Goal: Contribute content: Contribute content

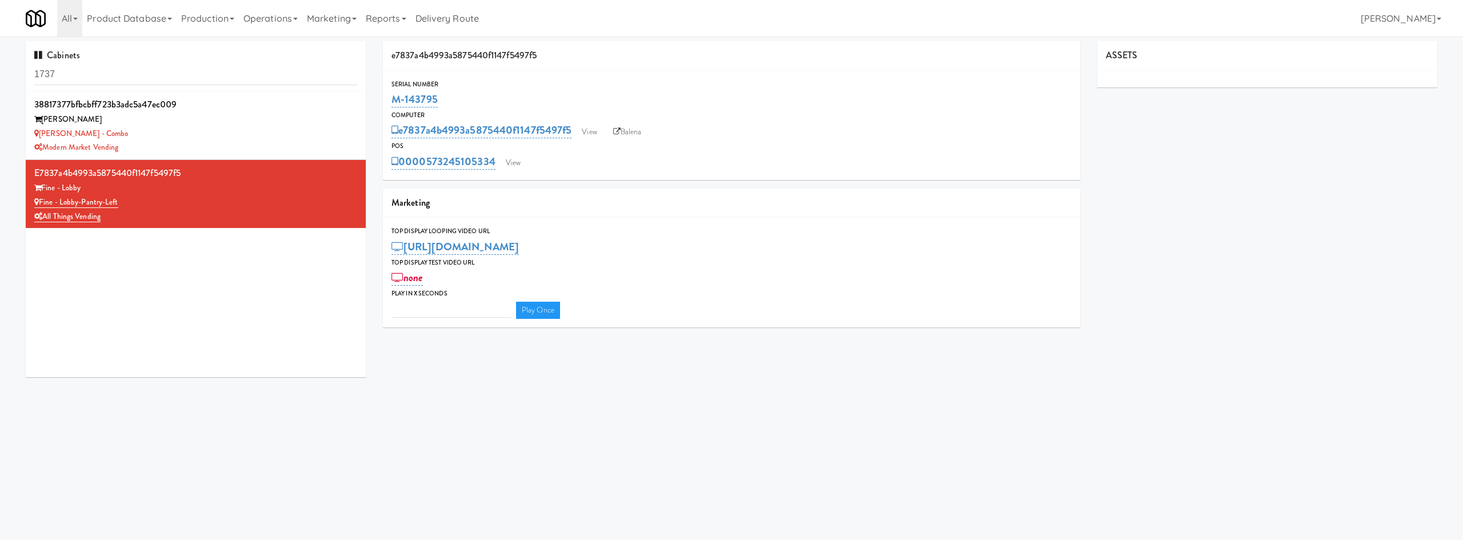
type input "3"
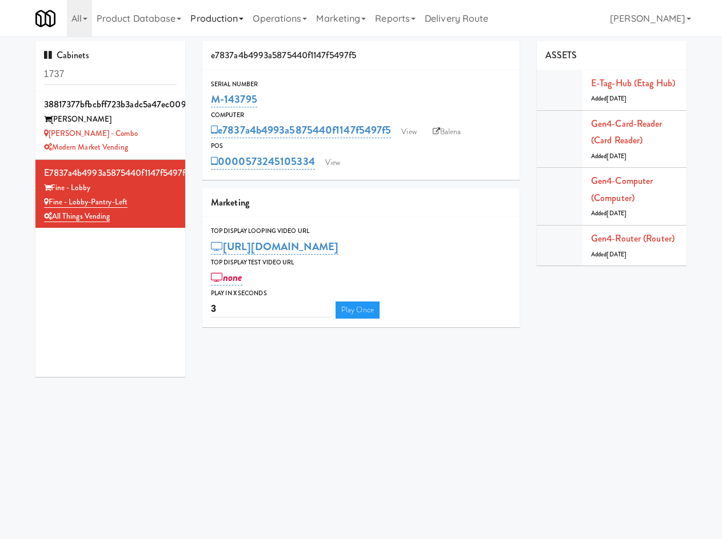
click at [218, 15] on link "Production" at bounding box center [217, 18] width 62 height 37
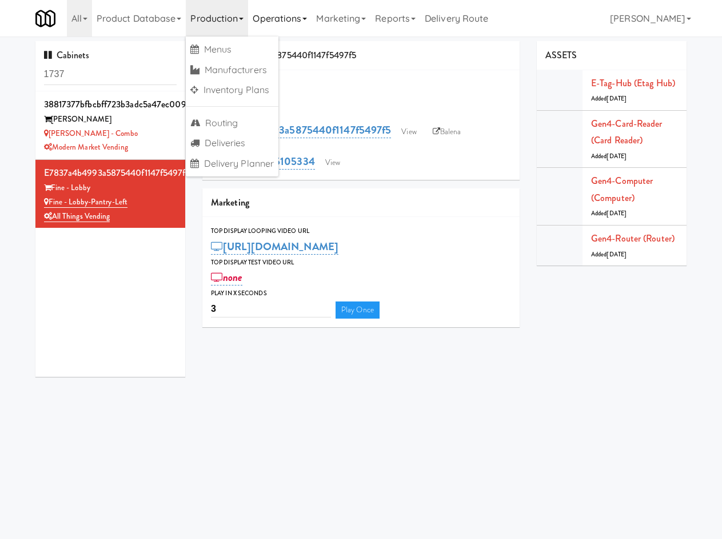
click at [285, 23] on link "Operations" at bounding box center [279, 18] width 63 height 37
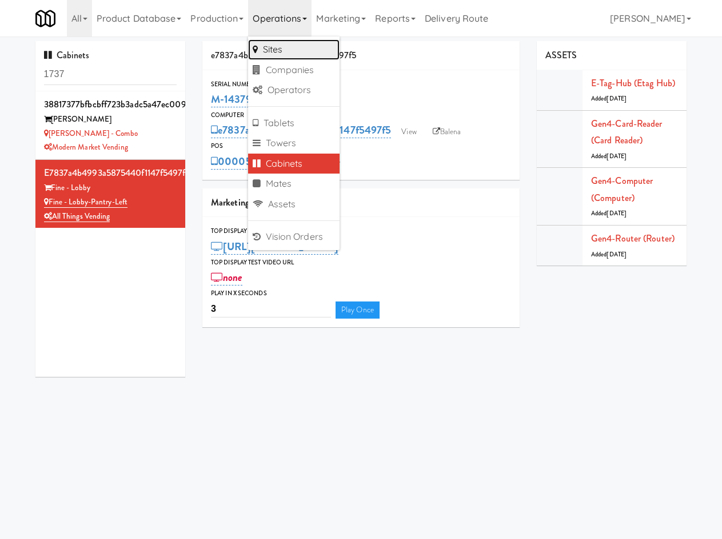
click at [300, 45] on link "Sites" at bounding box center [293, 49] width 91 height 21
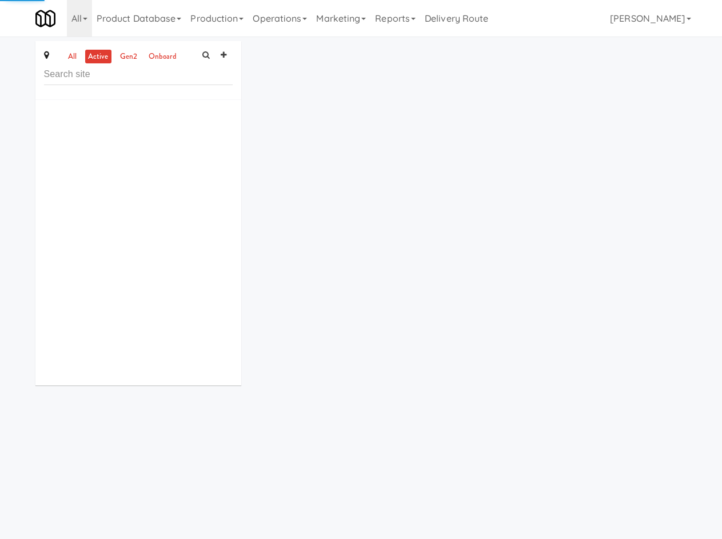
drag, startPoint x: 298, startPoint y: 27, endPoint x: 182, endPoint y: 37, distance: 116.4
click at [298, 28] on link "Operations" at bounding box center [279, 18] width 63 height 37
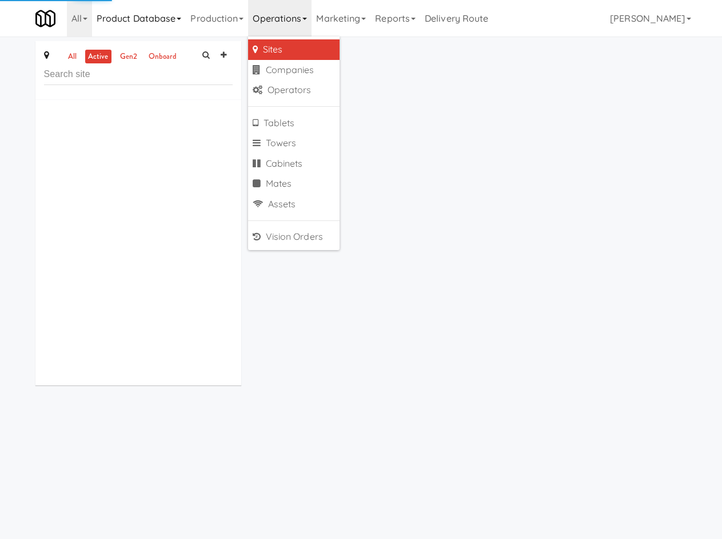
click at [144, 33] on link "Product Database" at bounding box center [139, 18] width 94 height 37
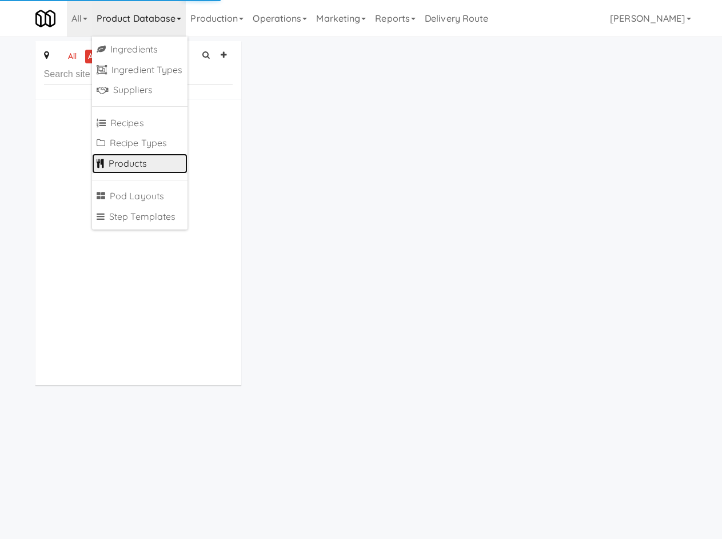
click at [137, 158] on link "Products" at bounding box center [139, 164] width 95 height 21
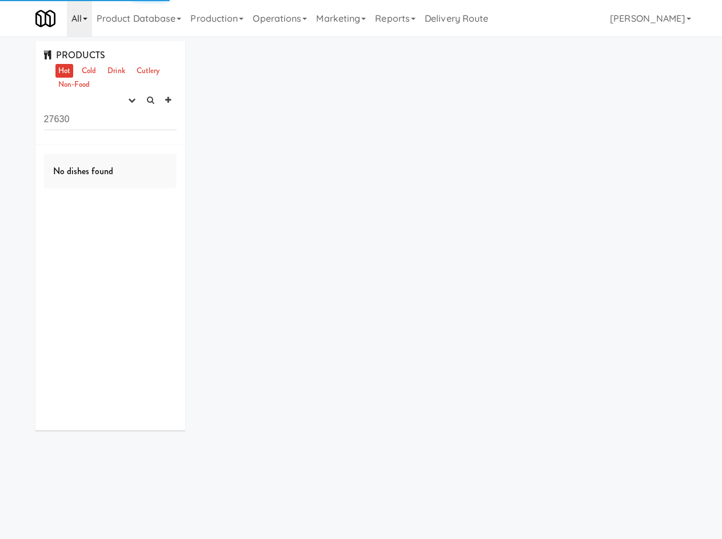
click at [85, 20] on icon at bounding box center [85, 19] width 5 height 2
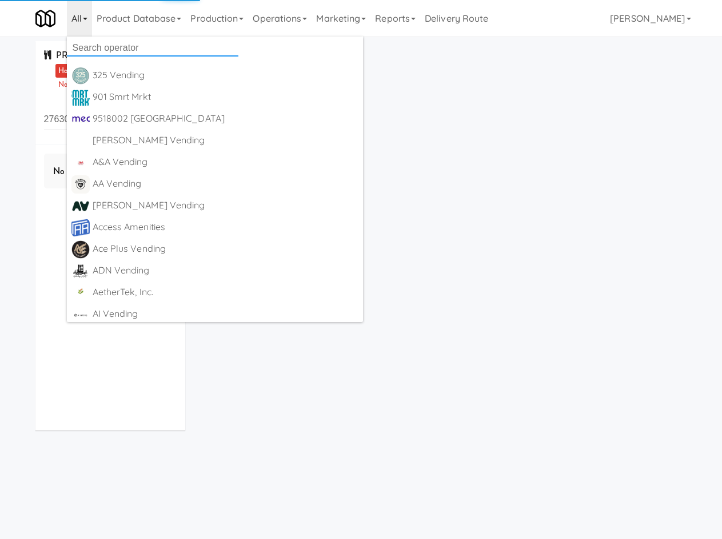
click at [110, 46] on input "text" at bounding box center [152, 47] width 171 height 17
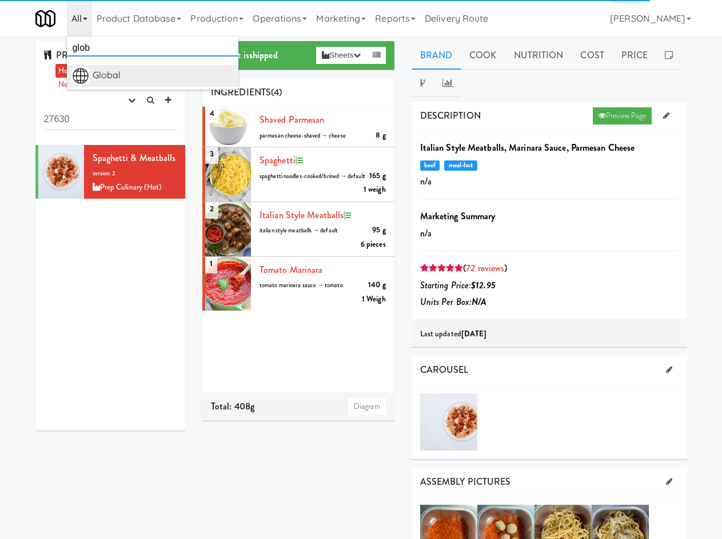
type input "glob"
click at [148, 79] on div "Global" at bounding box center [163, 75] width 141 height 17
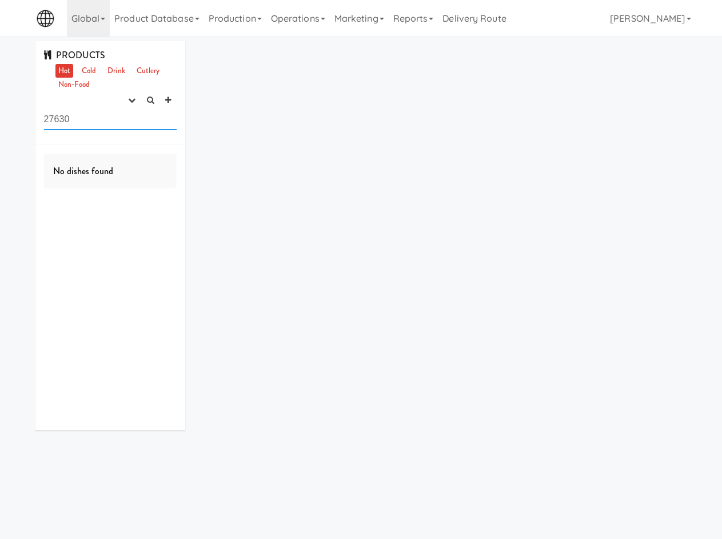
click at [110, 120] on input "27630" at bounding box center [110, 119] width 133 height 21
paste input "Chocolate Protein Shak"
click at [121, 75] on link "Drink" at bounding box center [116, 71] width 23 height 14
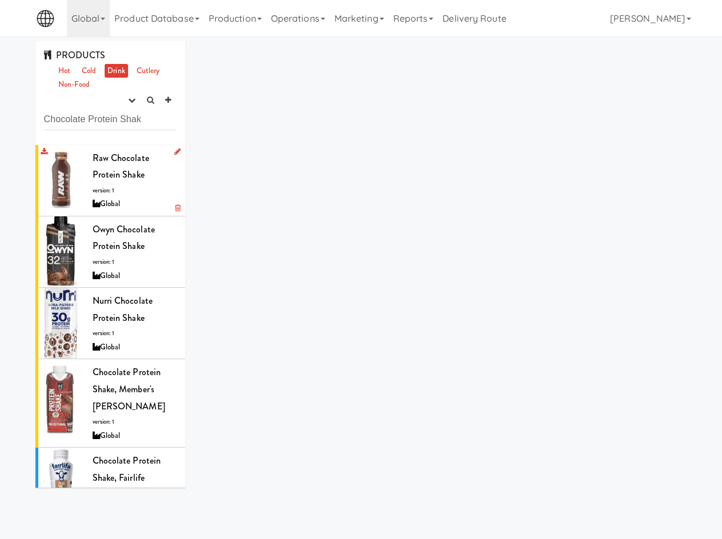
click at [134, 195] on div "Raw Chocolate Protein Shake version: 1 Global" at bounding box center [135, 181] width 85 height 62
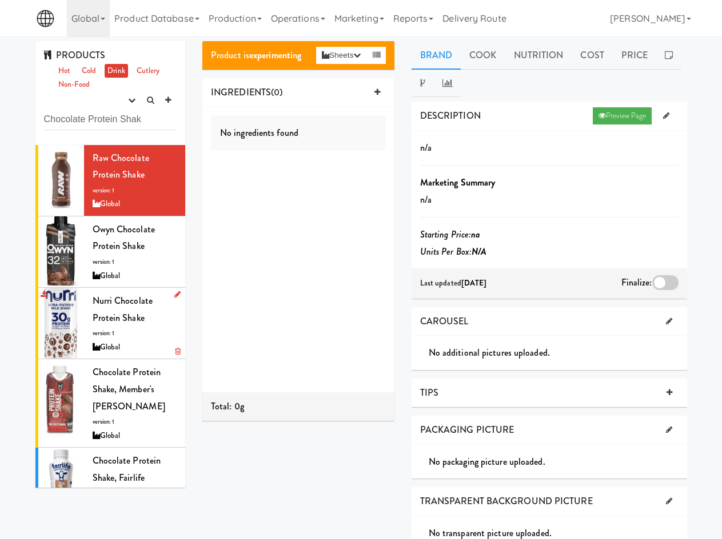
scroll to position [31, 0]
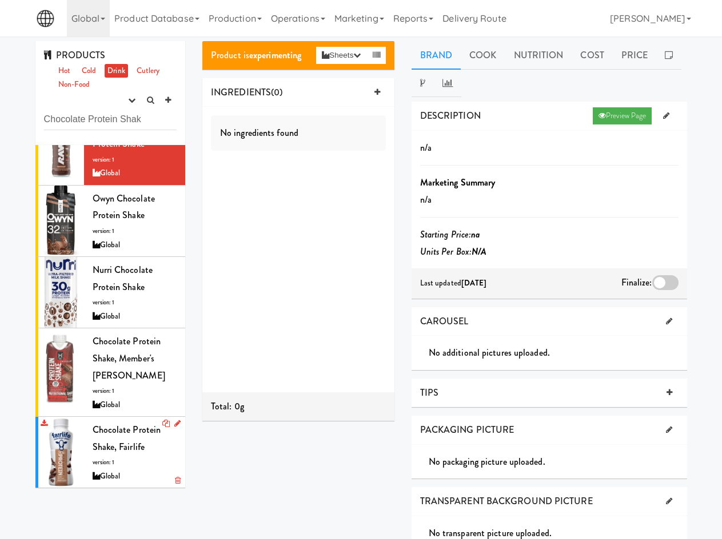
click at [106, 437] on span "Chocolate Protein Shake, Fairlife" at bounding box center [127, 438] width 69 height 30
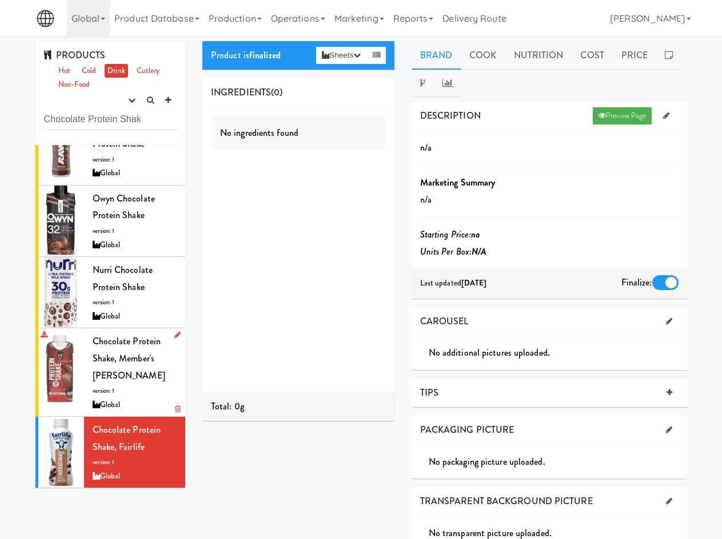
click at [144, 379] on div "Chocolate Protein Shake, Member's Mark version: 1 Global" at bounding box center [135, 372] width 85 height 79
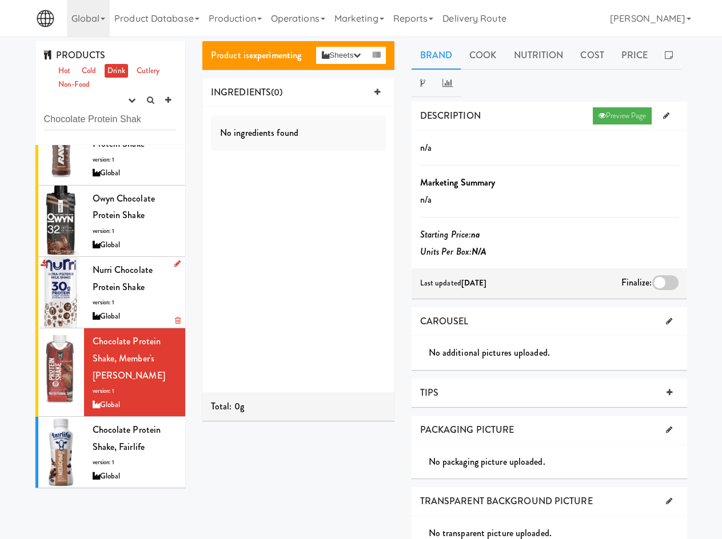
click at [122, 295] on div "Nurri Chocolate Protein Shake version: 1 Global" at bounding box center [135, 293] width 85 height 62
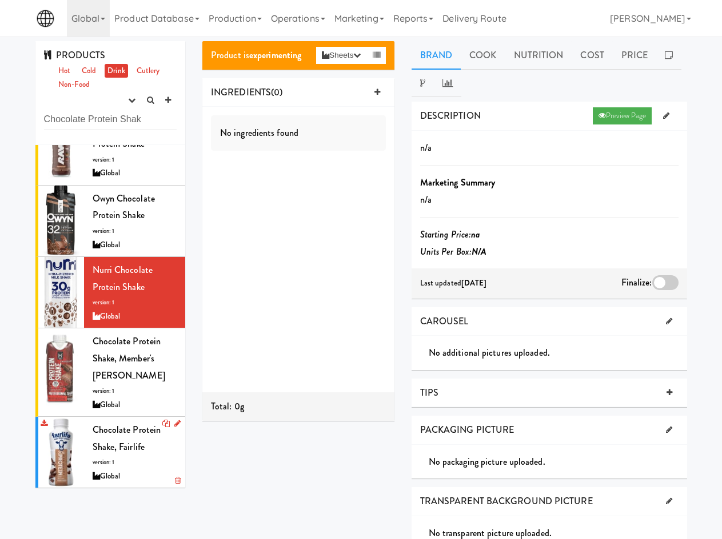
click at [140, 458] on div "Chocolate Protein Shake, Fairlife version: 1 Global" at bounding box center [135, 453] width 85 height 62
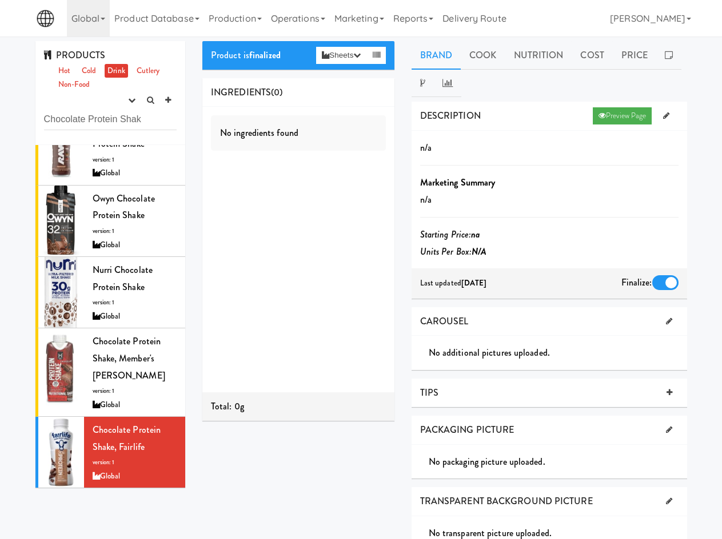
click at [666, 285] on div at bounding box center [665, 282] width 26 height 15
click at [0, 0] on input "checkbox" at bounding box center [0, 0] width 0 height 0
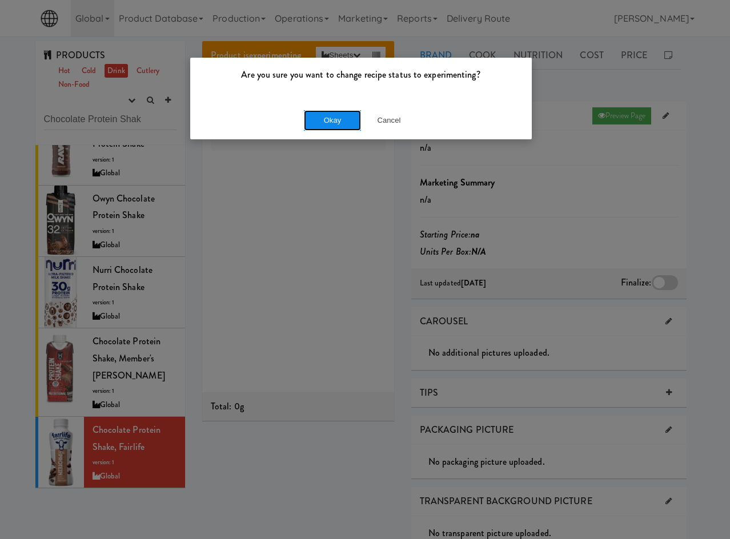
click at [345, 124] on button "Okay" at bounding box center [332, 120] width 57 height 21
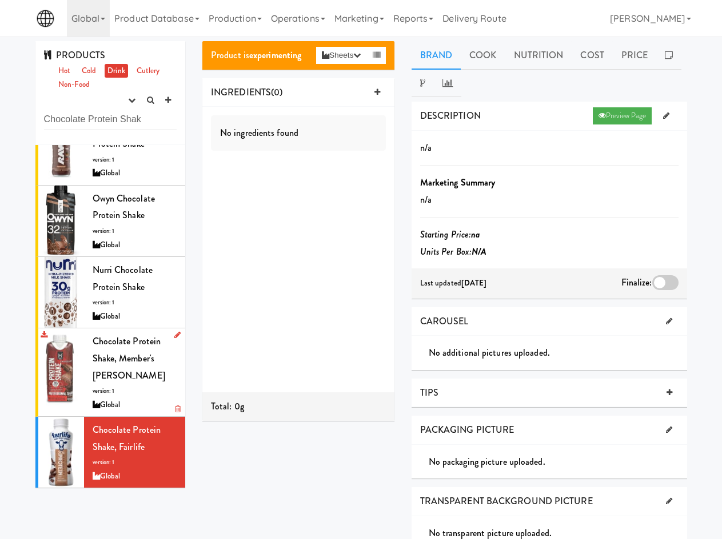
click at [127, 363] on span "Chocolate Protein Shake, Member's [PERSON_NAME]" at bounding box center [129, 358] width 73 height 47
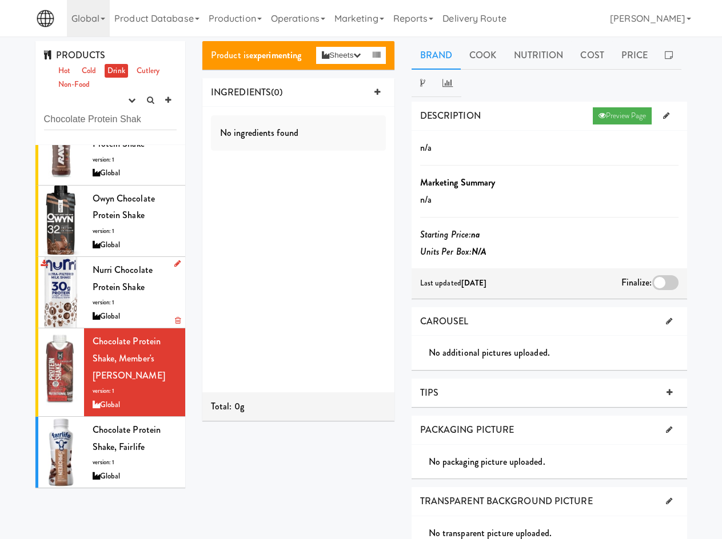
click at [118, 305] on div "Nurri Chocolate Protein Shake version: 1 Global" at bounding box center [135, 293] width 85 height 62
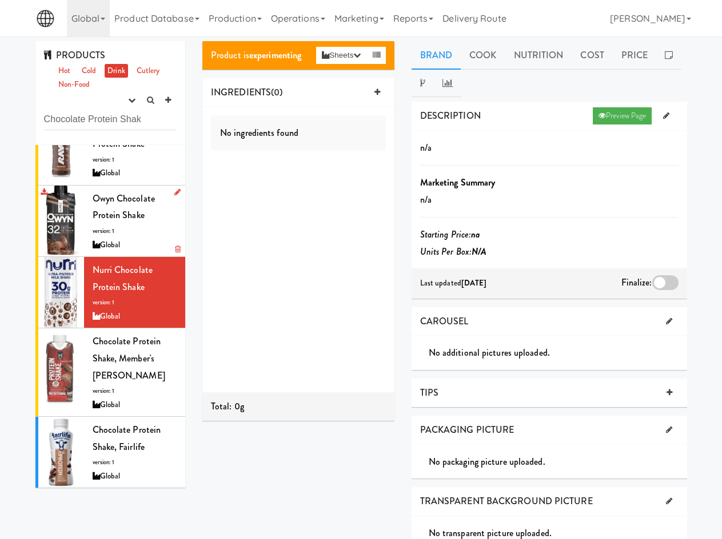
click at [118, 230] on div "Owyn Chocolate Protein Shake version: 1 Global" at bounding box center [135, 221] width 85 height 62
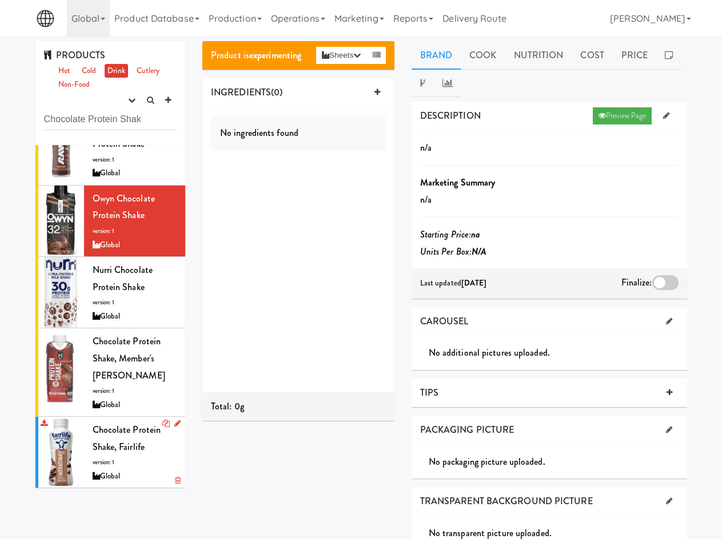
click at [111, 449] on span "Chocolate Protein Shake, Fairlife" at bounding box center [127, 438] width 69 height 30
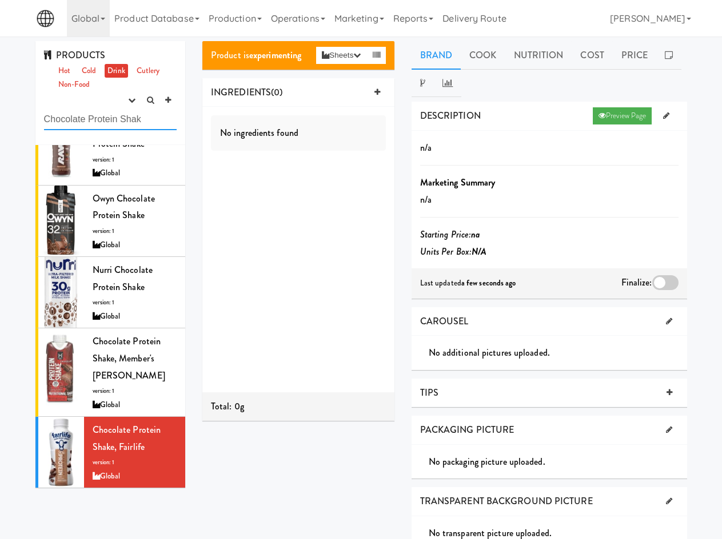
click at [127, 125] on input "Chocolate Protein Shak" at bounding box center [110, 119] width 133 height 21
click at [127, 124] on input "Chocolate Protein Shak" at bounding box center [110, 119] width 133 height 21
paste input "Bare Baked Toasted Coconut Chip"
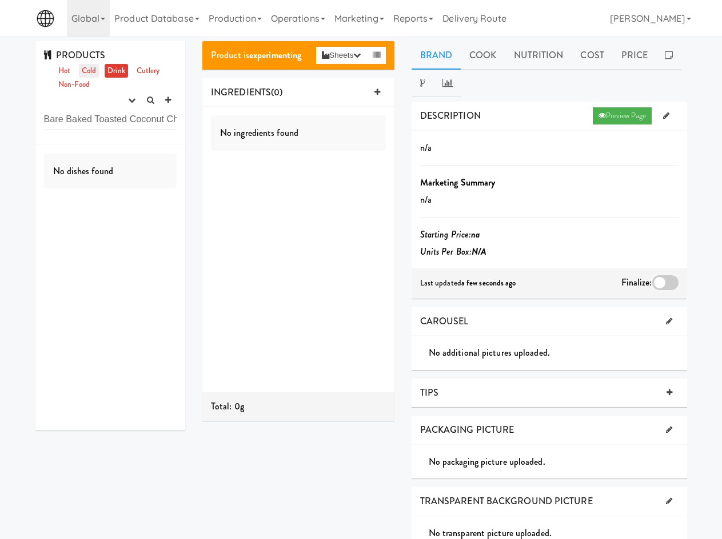
click at [90, 70] on link "Cold" at bounding box center [89, 71] width 20 height 14
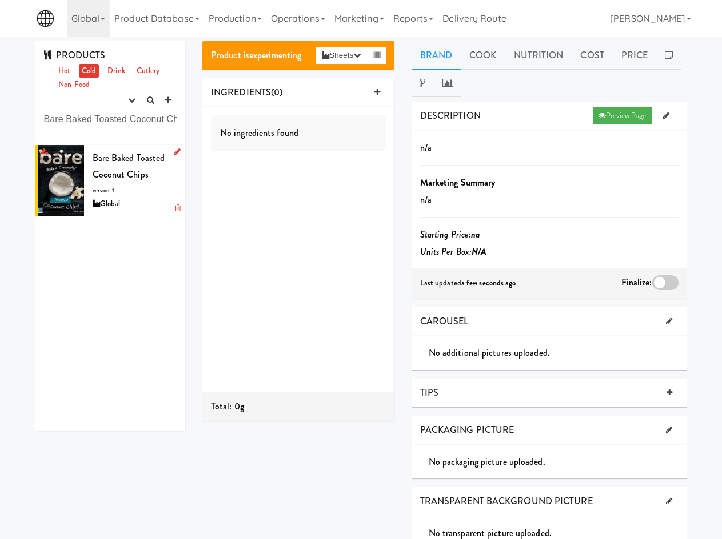
click at [94, 158] on span "Bare Baked Toasted Coconut Chips" at bounding box center [129, 166] width 73 height 30
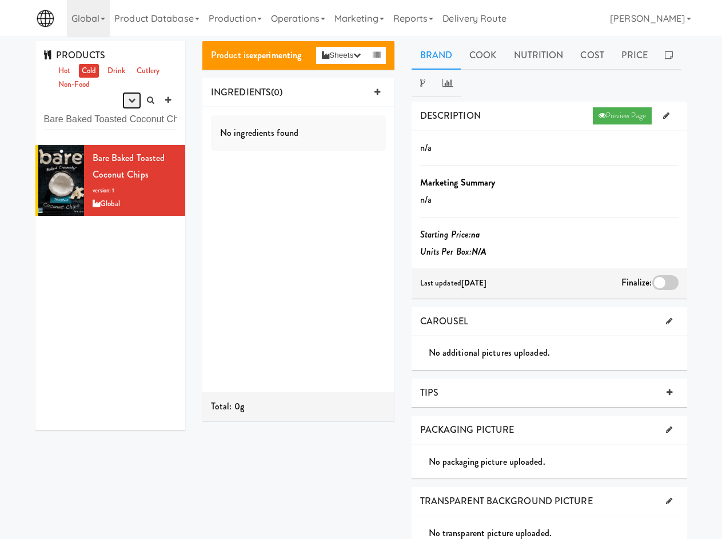
click at [125, 99] on button "button" at bounding box center [131, 100] width 19 height 17
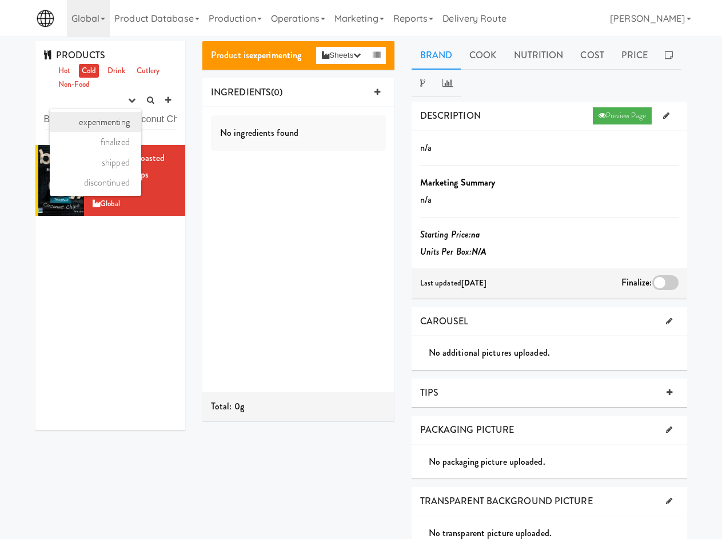
click at [117, 122] on link "experimenting" at bounding box center [95, 122] width 91 height 21
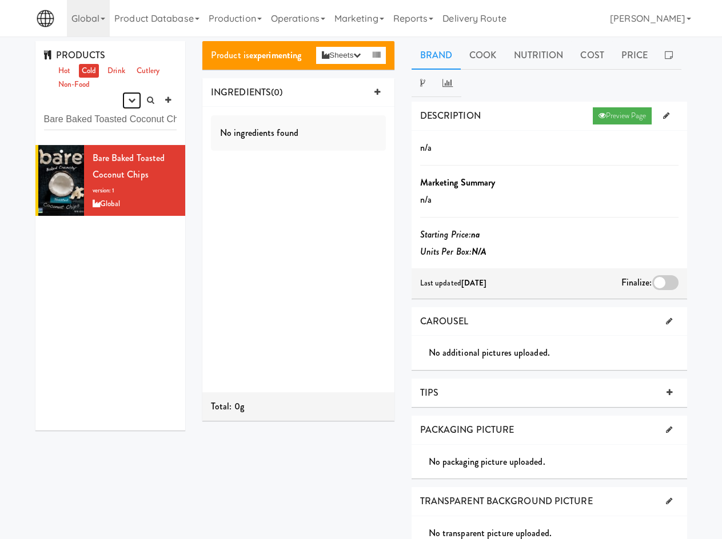
drag, startPoint x: 126, startPoint y: 104, endPoint x: 114, endPoint y: 129, distance: 27.1
click at [126, 105] on button "button" at bounding box center [131, 100] width 19 height 17
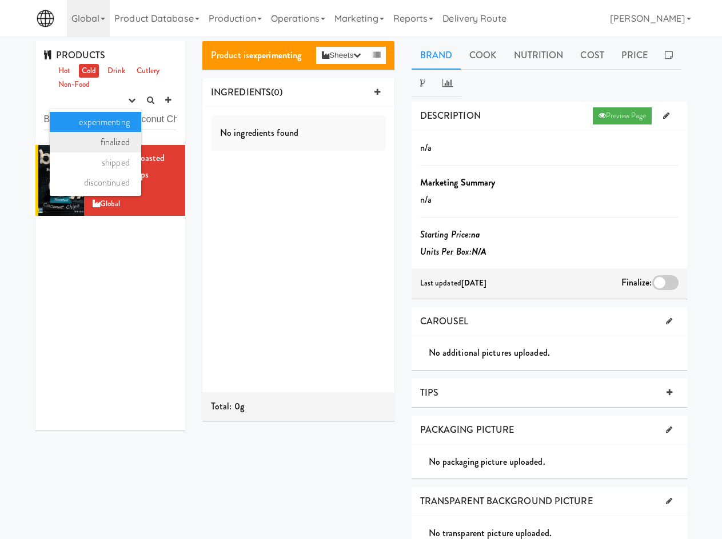
click at [109, 141] on link "finalized" at bounding box center [95, 142] width 91 height 21
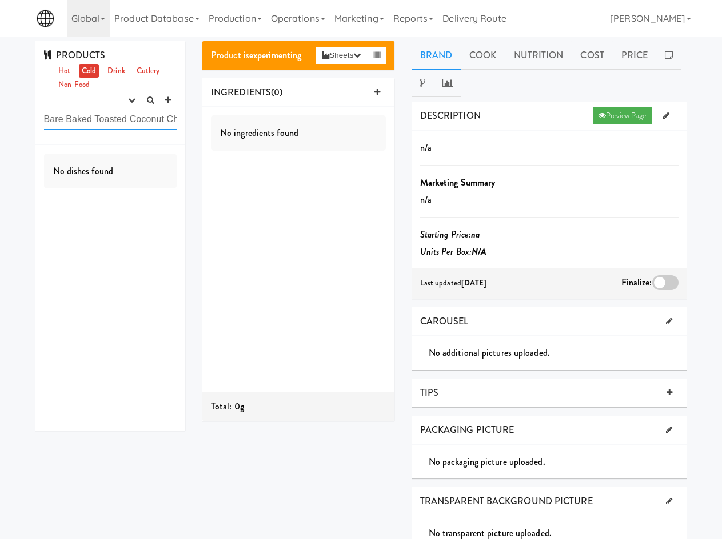
click at [134, 120] on input "Bare Baked Toasted Coconut Chip" at bounding box center [110, 119] width 133 height 21
click at [134, 119] on input "Bare Baked Toasted Coconut Chip" at bounding box center [110, 119] width 133 height 21
drag, startPoint x: 134, startPoint y: 119, endPoint x: 122, endPoint y: 105, distance: 19.0
click at [134, 119] on input "Bare Baked Toasted Coconut Chip" at bounding box center [110, 119] width 133 height 21
paste input "nana Chips, Bare Baked Toasted"
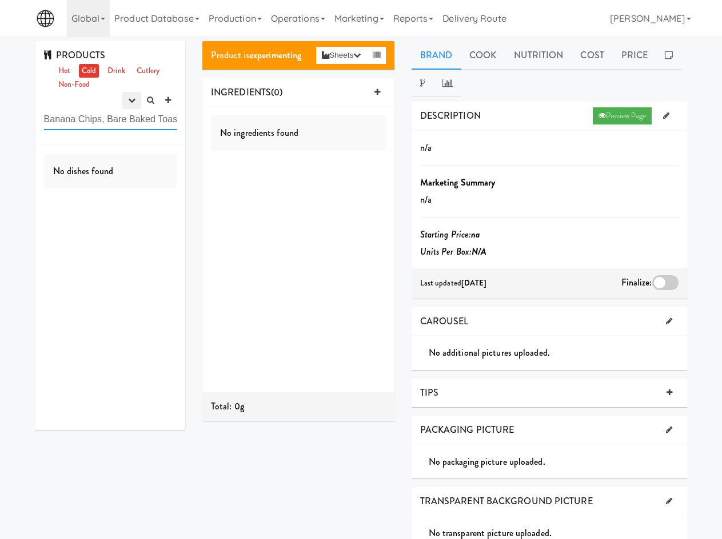
scroll to position [0, 13]
type input "Banana Chips, Bare Baked Toasted"
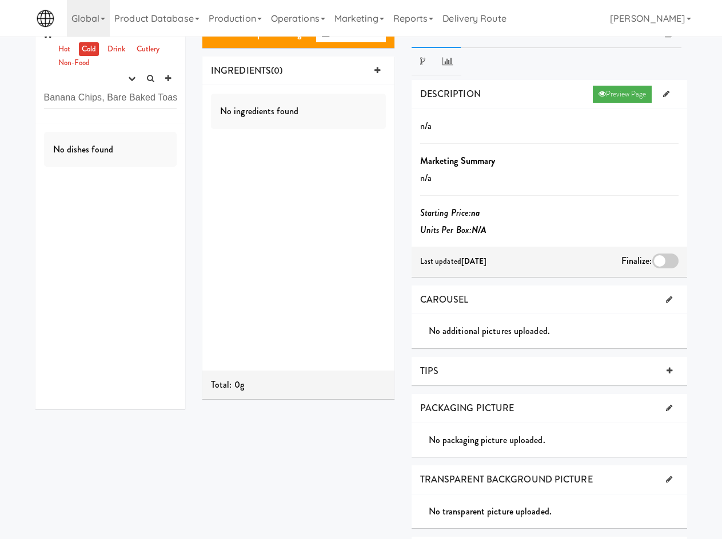
scroll to position [0, 0]
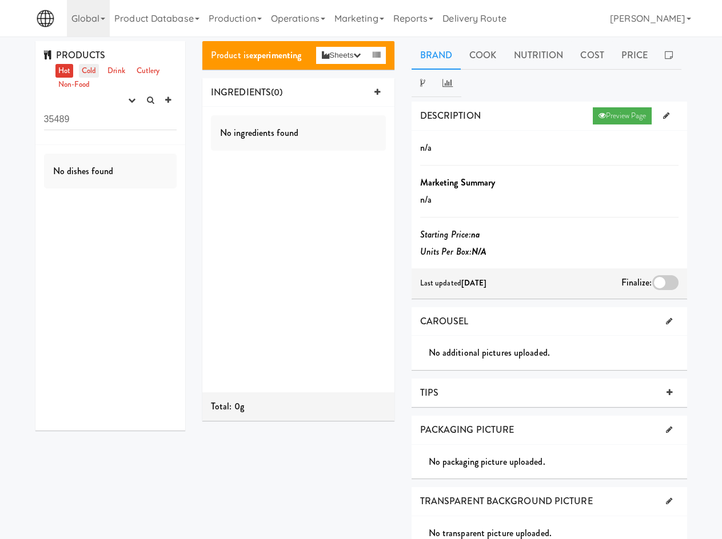
click at [94, 69] on link "Cold" at bounding box center [89, 71] width 20 height 14
click at [117, 68] on link "Drink" at bounding box center [116, 71] width 23 height 14
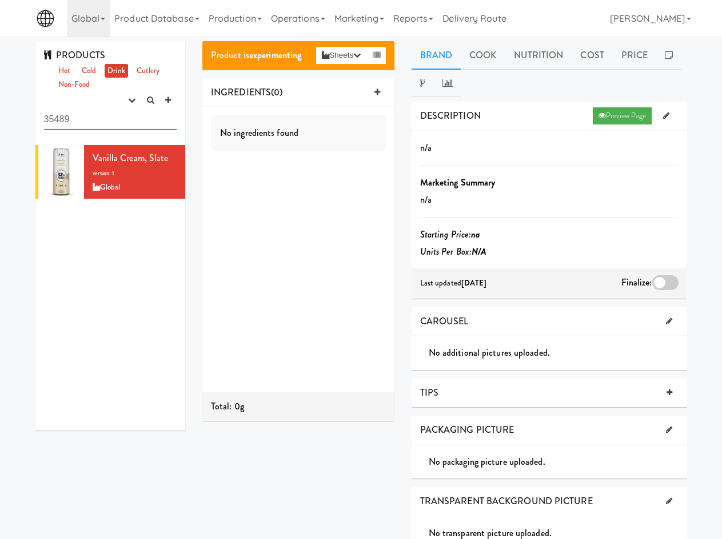
click at [117, 124] on input "35489" at bounding box center [110, 119] width 133 height 21
click at [117, 125] on input "35489" at bounding box center [110, 119] width 133 height 21
click at [117, 124] on input "35489" at bounding box center [110, 119] width 133 height 21
paste input "Banana Chips, Bare Baked Toasted"
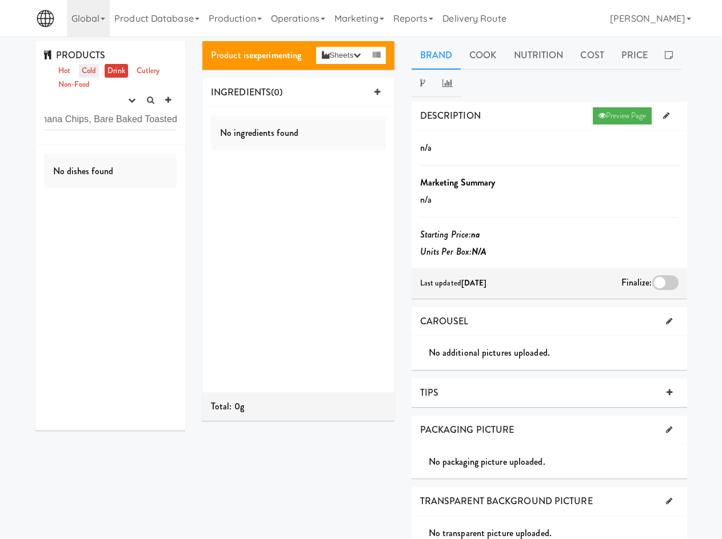
click at [90, 72] on link "Cold" at bounding box center [89, 71] width 20 height 14
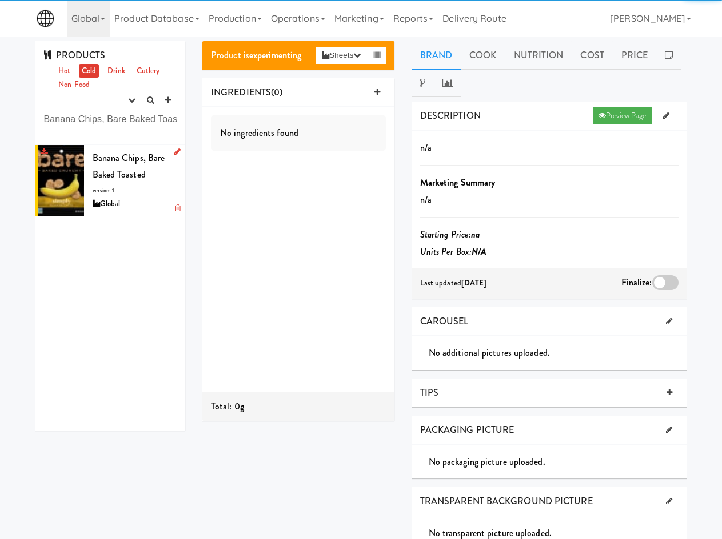
click at [127, 157] on span "Banana Chips, Bare Baked Toasted" at bounding box center [129, 166] width 73 height 30
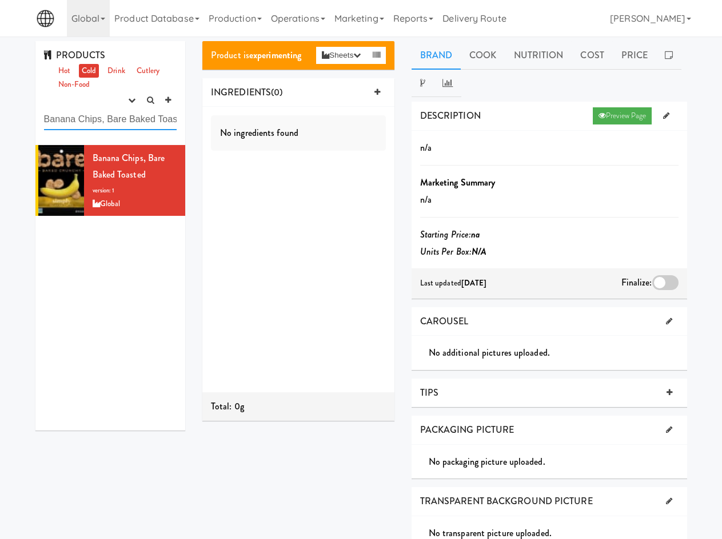
scroll to position [0, 13]
drag, startPoint x: 103, startPoint y: 119, endPoint x: 469, endPoint y: 104, distance: 365.5
click at [450, 130] on div "PRODUCTS Hot Cold Drink Cutlery Non-Food experimenting finalized shipped discon…" at bounding box center [361, 382] width 669 height 682
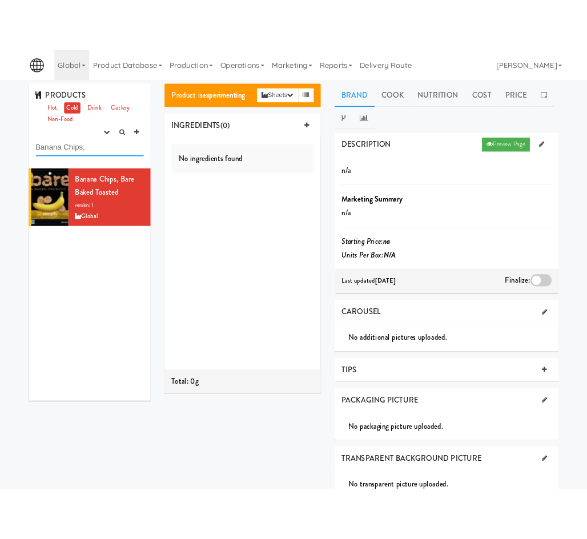
scroll to position [0, 0]
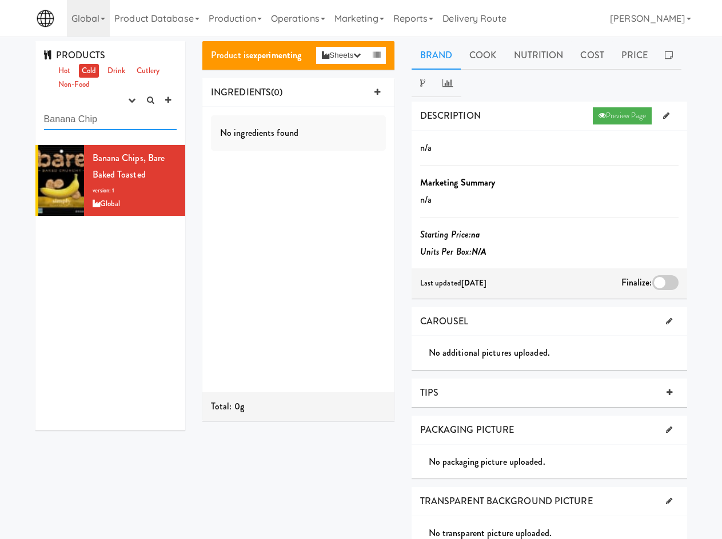
type input "Banana Chip"
click at [128, 98] on icon "button" at bounding box center [131, 100] width 7 height 7
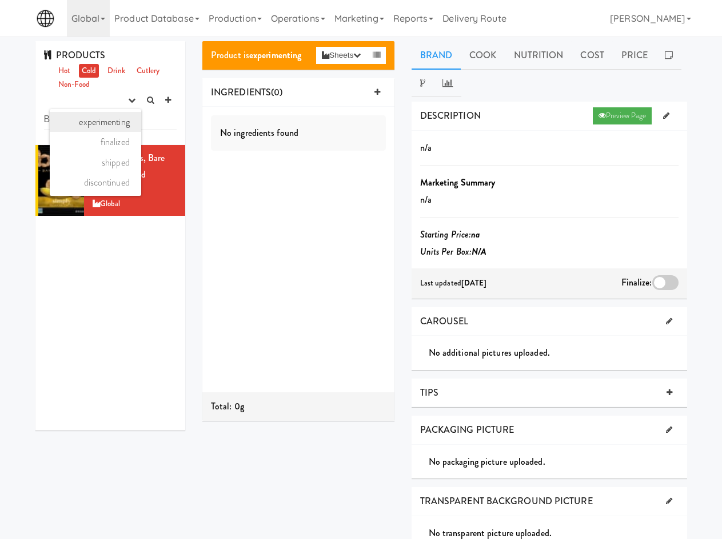
click at [113, 121] on link "experimenting" at bounding box center [95, 122] width 91 height 21
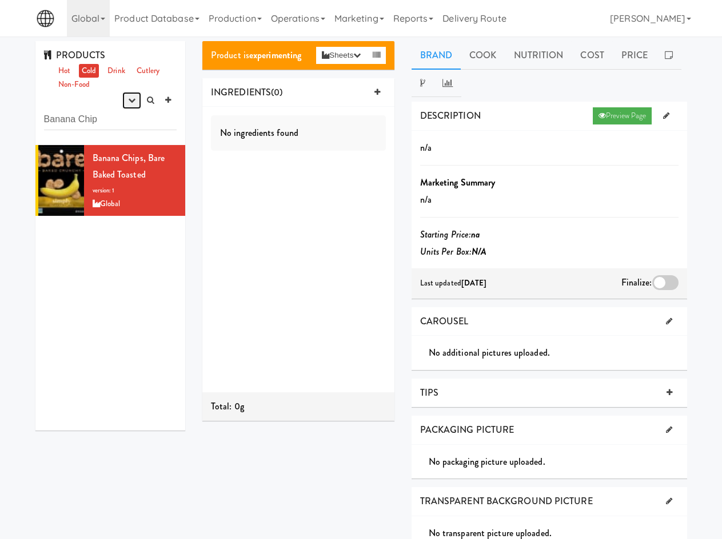
click at [128, 98] on icon "button" at bounding box center [131, 100] width 7 height 7
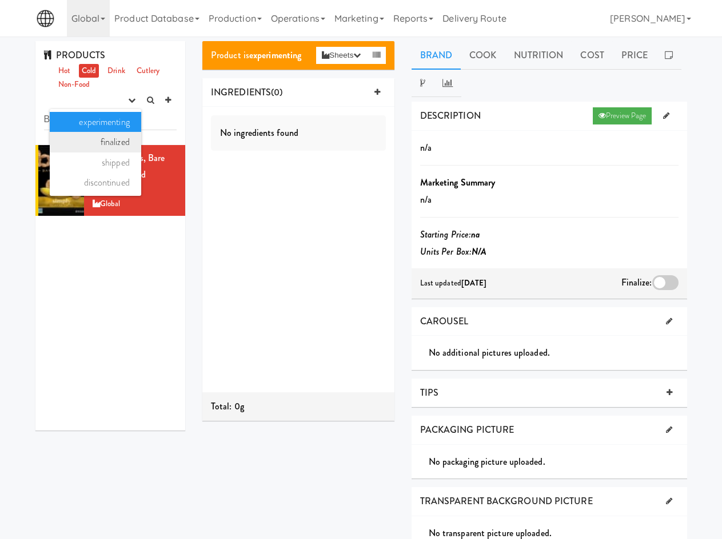
click at [118, 135] on link "finalized" at bounding box center [95, 142] width 91 height 21
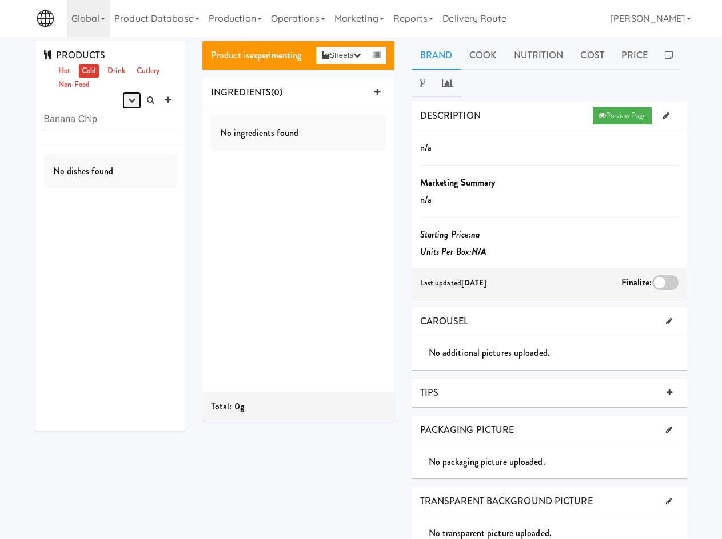
click at [128, 101] on icon "button" at bounding box center [131, 100] width 7 height 7
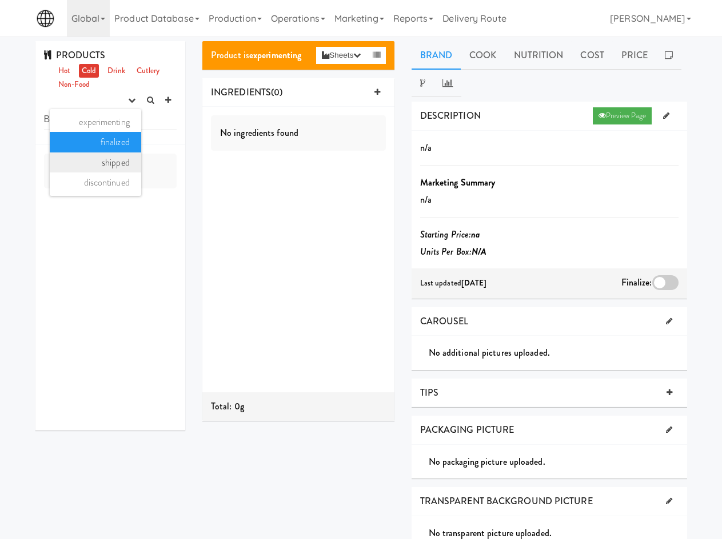
click at [113, 158] on link "shipped" at bounding box center [95, 163] width 91 height 21
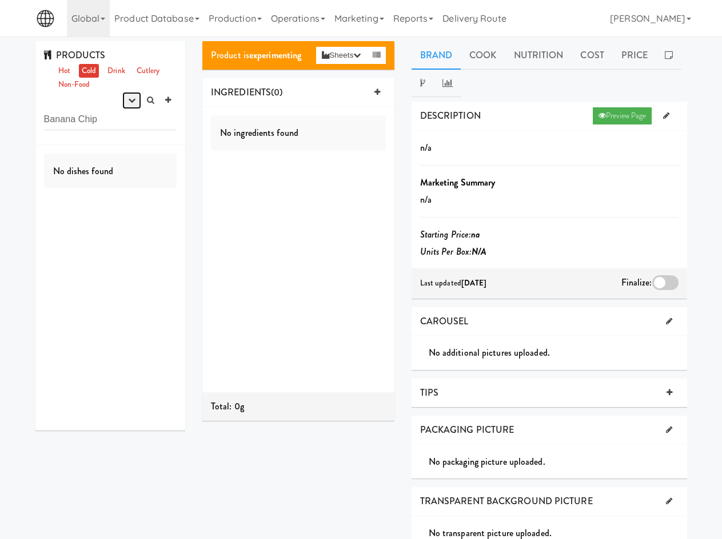
click at [128, 98] on icon "button" at bounding box center [131, 100] width 7 height 7
drag, startPoint x: 106, startPoint y: 177, endPoint x: 123, endPoint y: 130, distance: 49.9
click at [107, 171] on ul "experimenting finalized shipped discontinued" at bounding box center [95, 152] width 91 height 87
drag, startPoint x: 130, startPoint y: 99, endPoint x: 117, endPoint y: 114, distance: 19.0
click at [130, 100] on icon "button" at bounding box center [131, 100] width 7 height 7
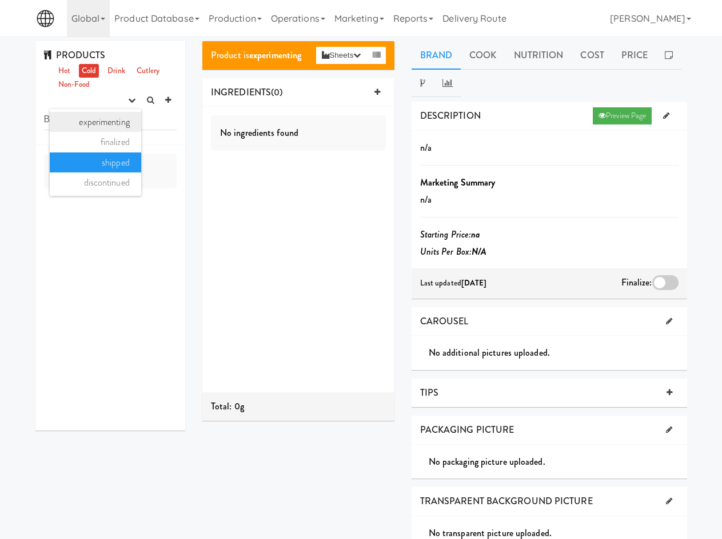
click at [117, 114] on link "experimenting" at bounding box center [95, 122] width 91 height 21
